Goal: Task Accomplishment & Management: Use online tool/utility

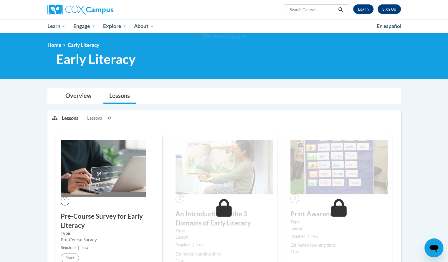
click at [117, 159] on img at bounding box center [103, 168] width 85 height 57
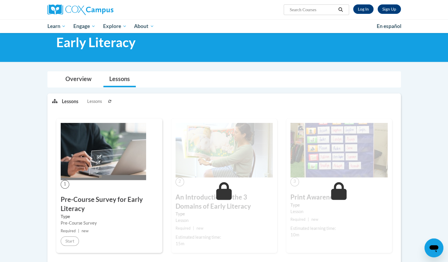
scroll to position [16, 0]
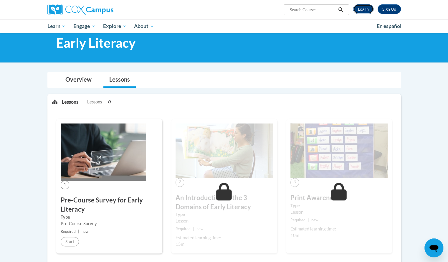
click at [357, 8] on link "Log In" at bounding box center [363, 8] width 20 height 9
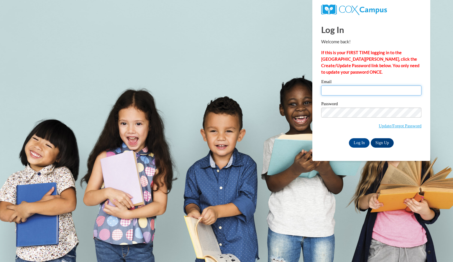
click at [331, 90] on input "Email" at bounding box center [371, 90] width 100 height 10
type input "murthynicole@aasd.k12.wi.us"
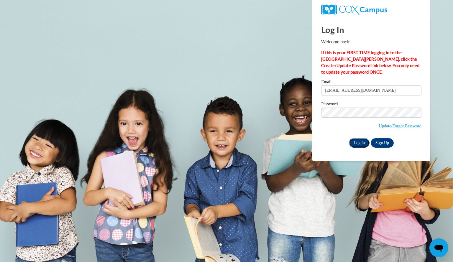
click at [358, 144] on input "Log In" at bounding box center [359, 142] width 21 height 9
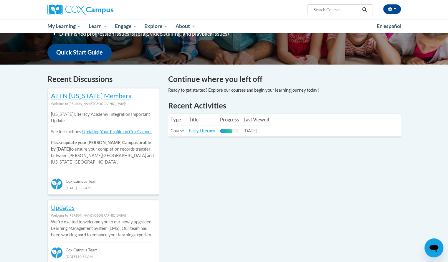
scroll to position [157, 0]
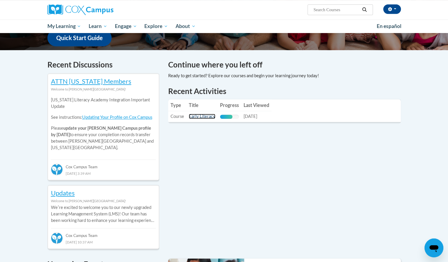
click at [202, 115] on link "Early Literacy" at bounding box center [202, 116] width 27 height 5
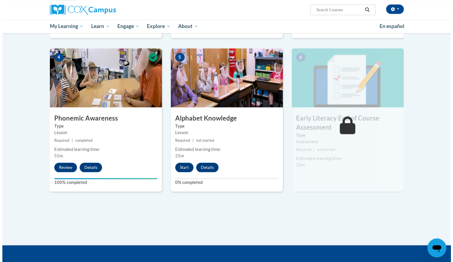
scroll to position [269, 0]
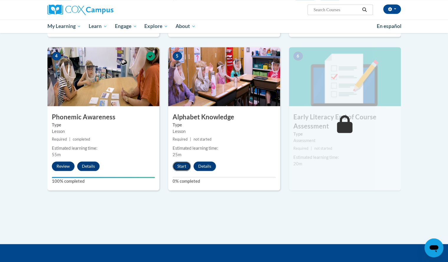
click at [179, 166] on button "Start" at bounding box center [182, 166] width 18 height 9
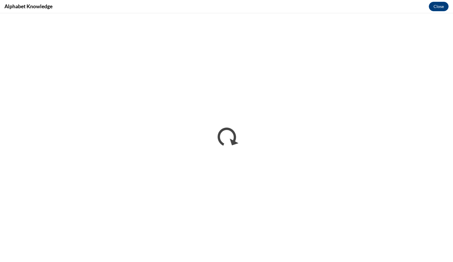
scroll to position [0, 0]
